Goal: Task Accomplishment & Management: Complete application form

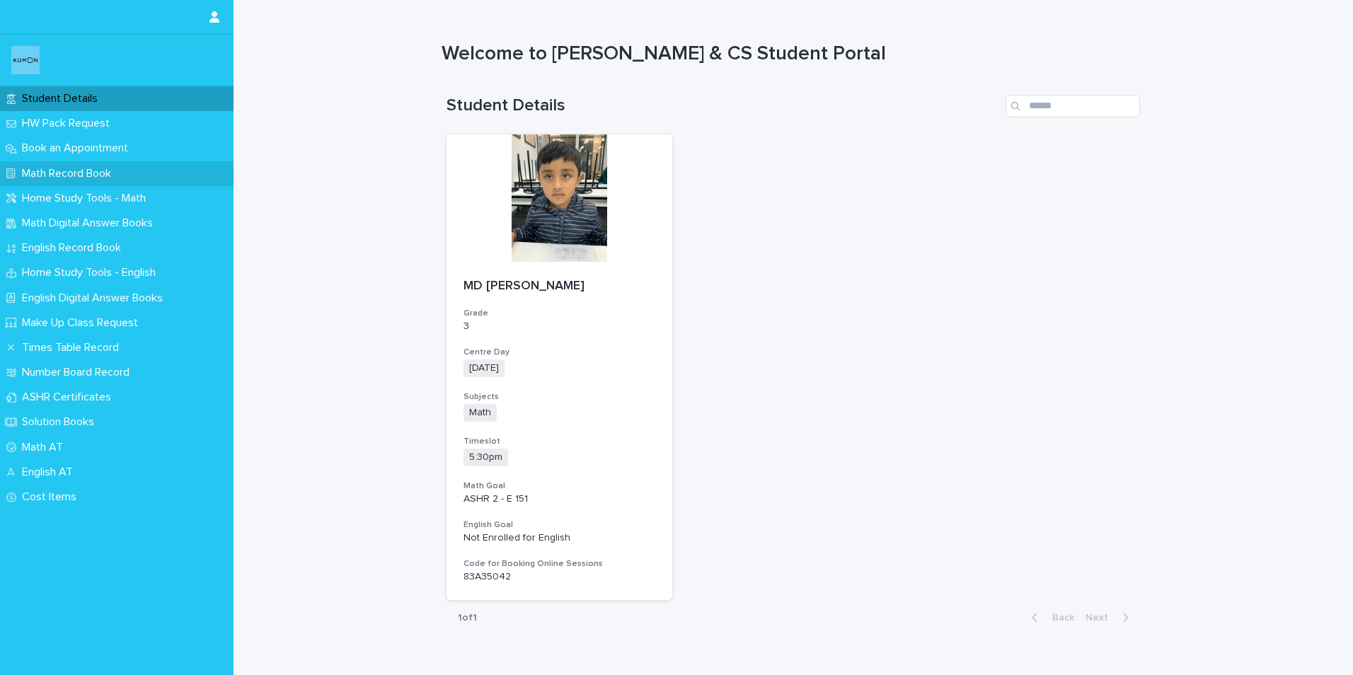
click at [47, 177] on p "Math Record Book" at bounding box center [69, 173] width 106 height 13
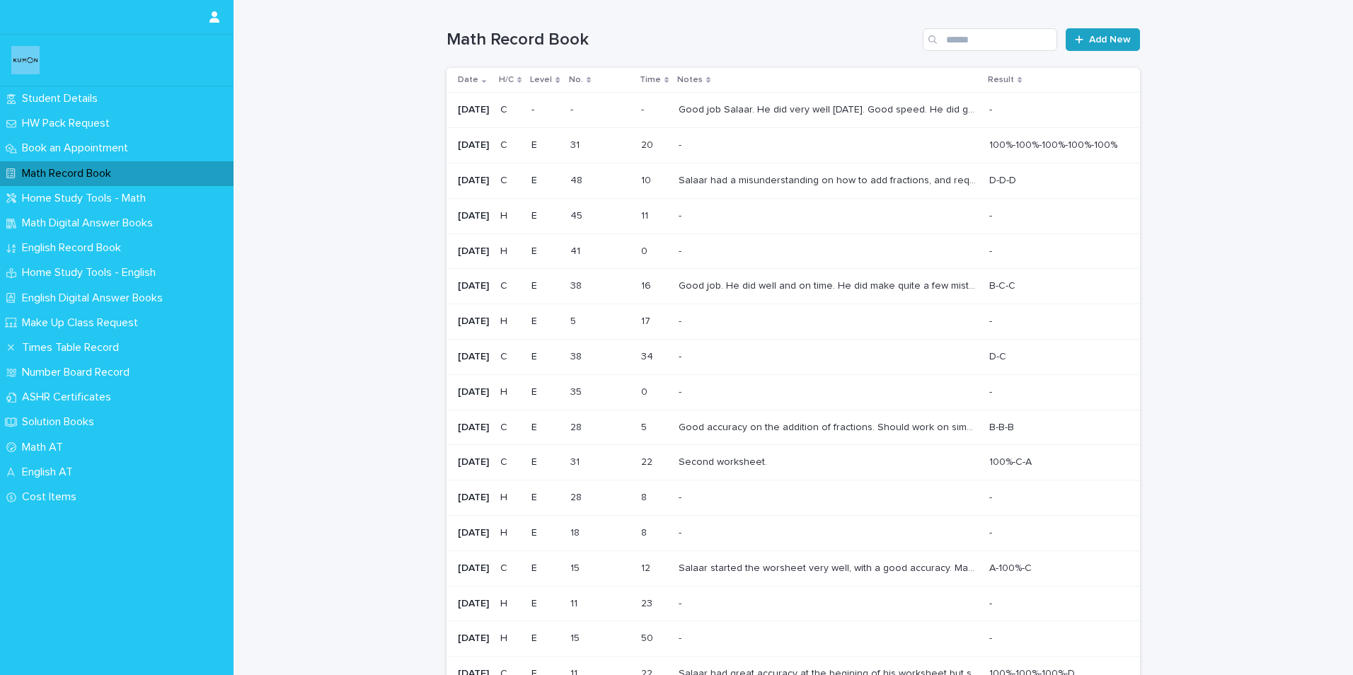
click at [1090, 42] on span "Add New" at bounding box center [1110, 40] width 42 height 10
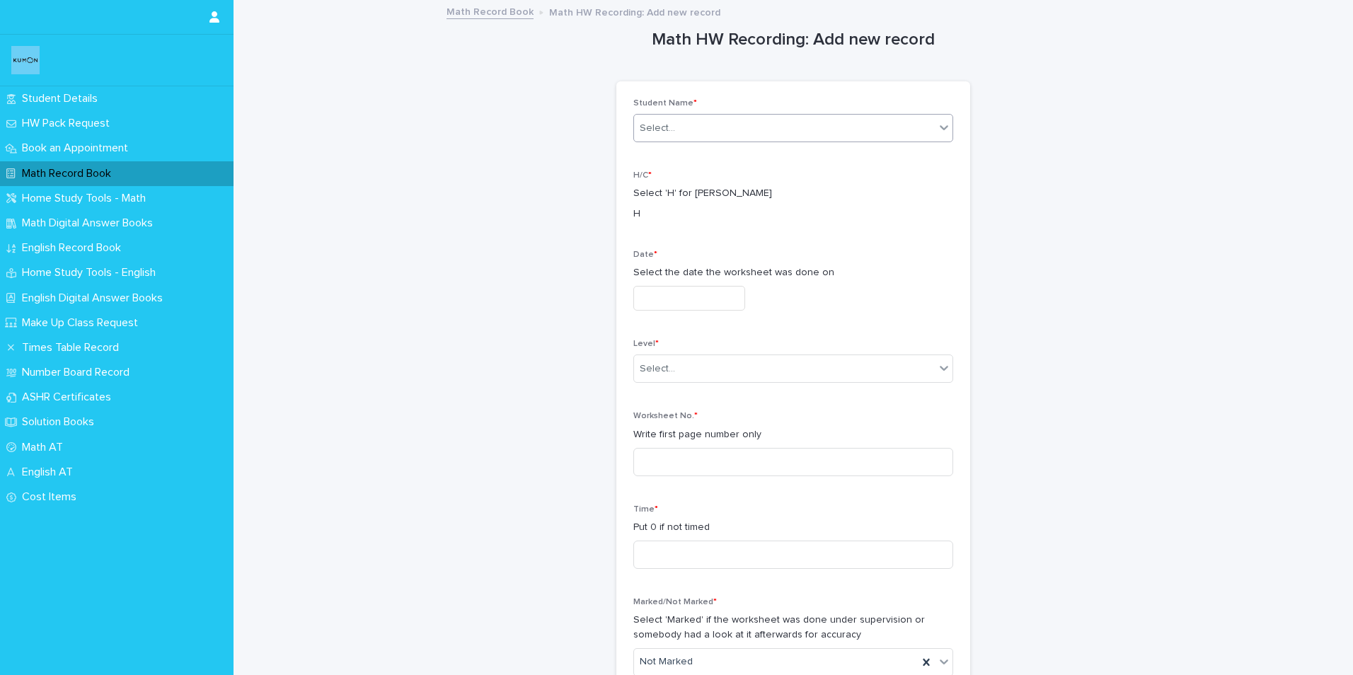
click at [674, 134] on div "Select..." at bounding box center [784, 128] width 301 height 23
click at [679, 149] on div "MD [PERSON_NAME]" at bounding box center [788, 155] width 318 height 25
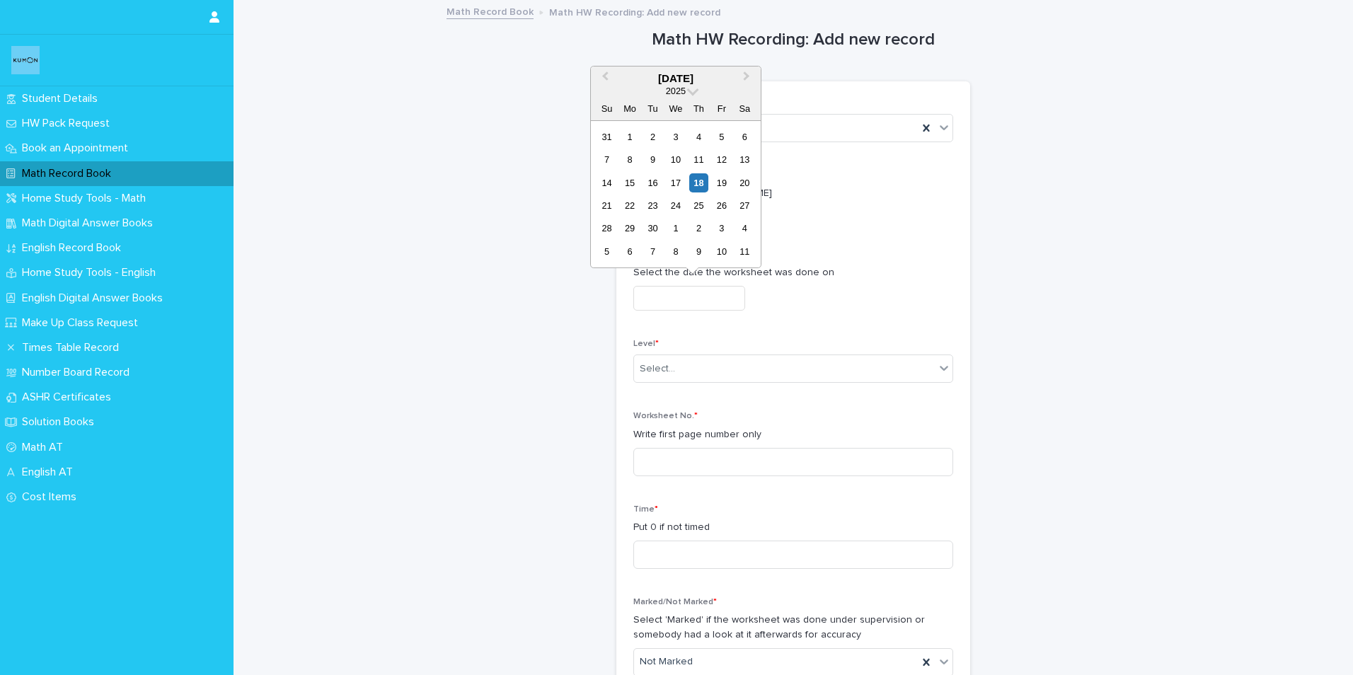
click at [648, 305] on input "text" at bounding box center [689, 298] width 112 height 25
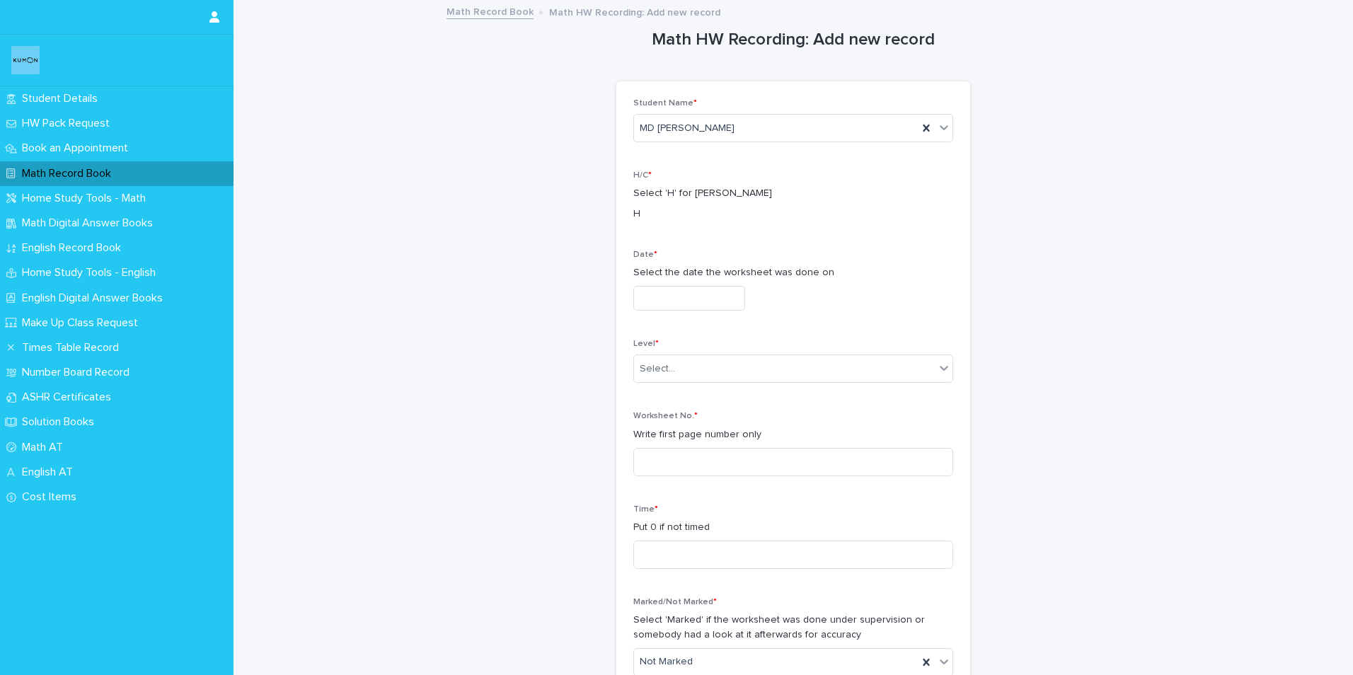
click at [890, 262] on div "Date * Select the date the worksheet was done on" at bounding box center [793, 286] width 320 height 72
click at [757, 364] on div "Select..." at bounding box center [784, 368] width 301 height 23
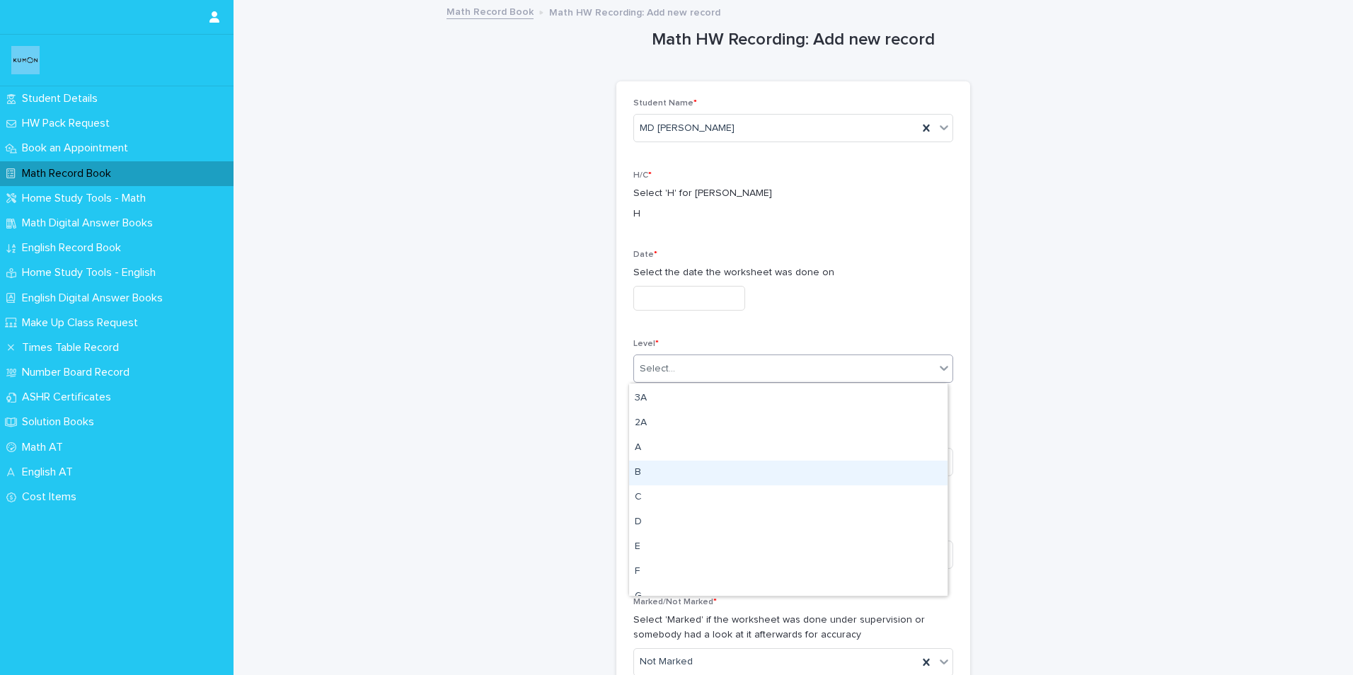
scroll to position [142, 0]
click at [643, 525] on div "E" at bounding box center [788, 526] width 318 height 25
click at [766, 461] on input at bounding box center [793, 462] width 320 height 28
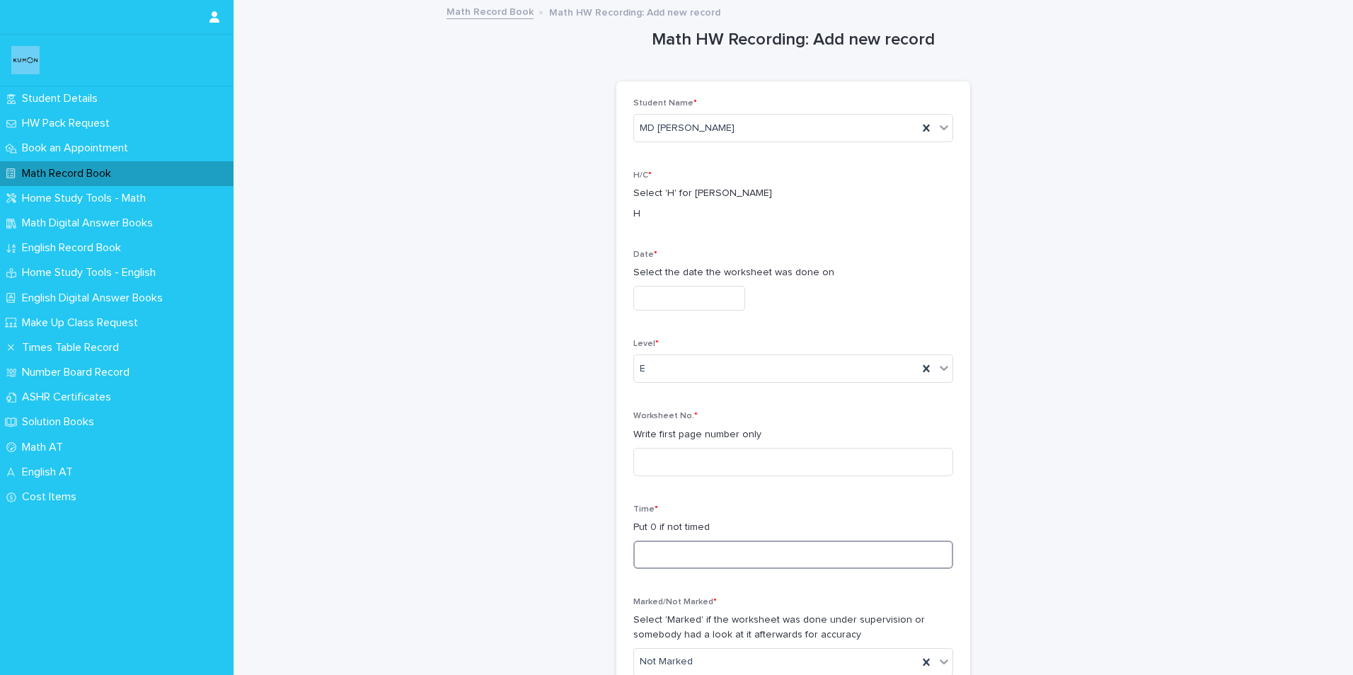
click at [708, 558] on input at bounding box center [793, 555] width 320 height 28
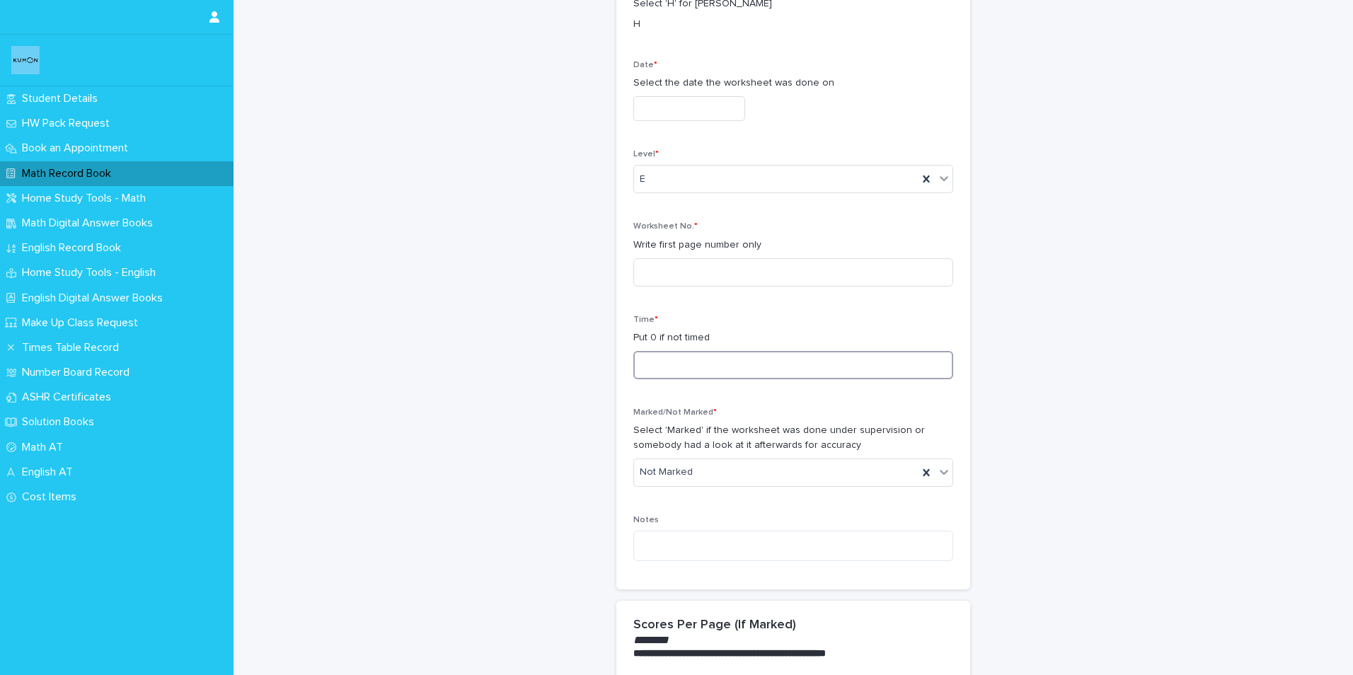
scroll to position [212, 0]
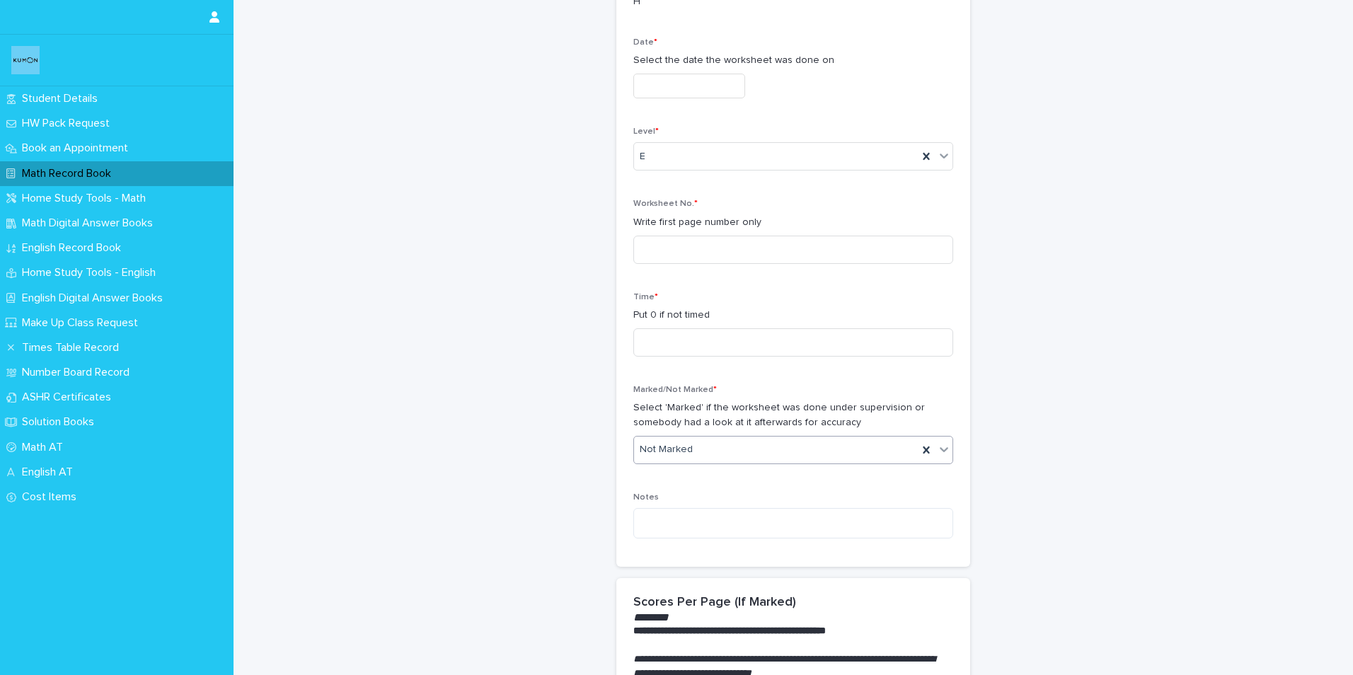
click at [726, 461] on div "Not Marked" at bounding box center [776, 449] width 284 height 23
click at [1032, 423] on div "**********" at bounding box center [792, 622] width 693 height 1666
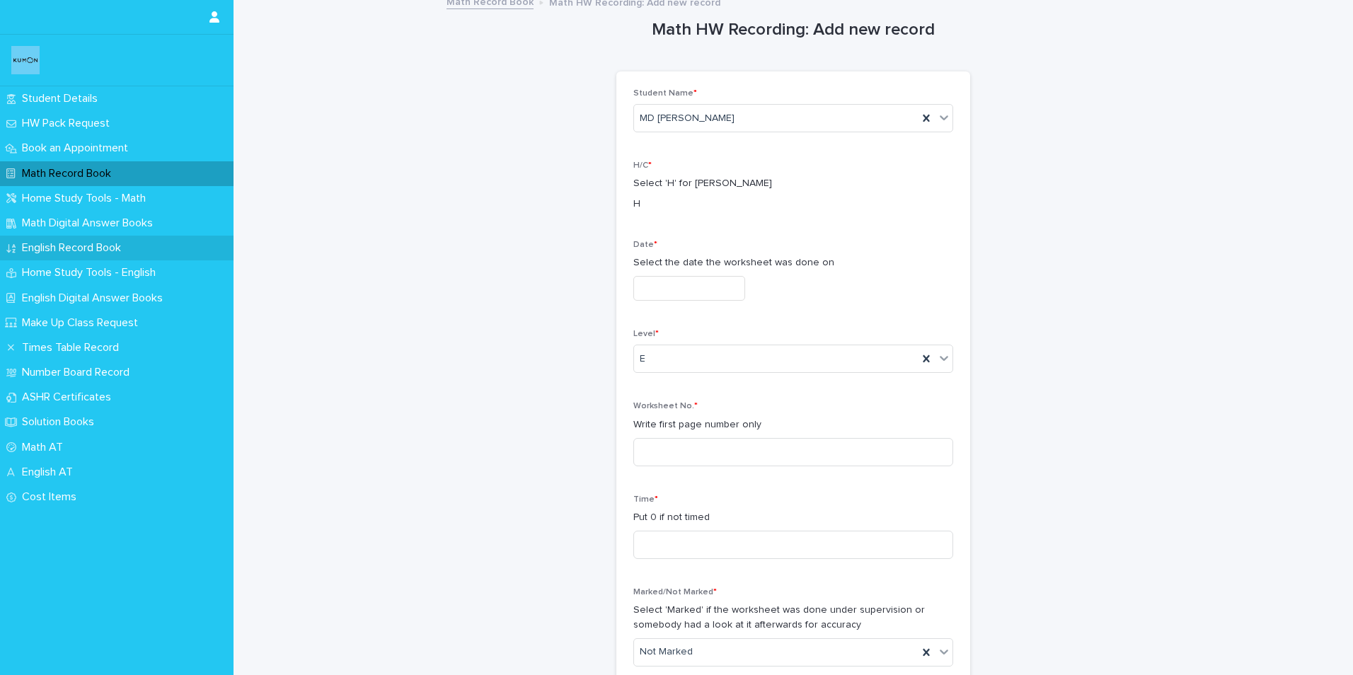
scroll to position [0, 0]
